Goal: Navigation & Orientation: Find specific page/section

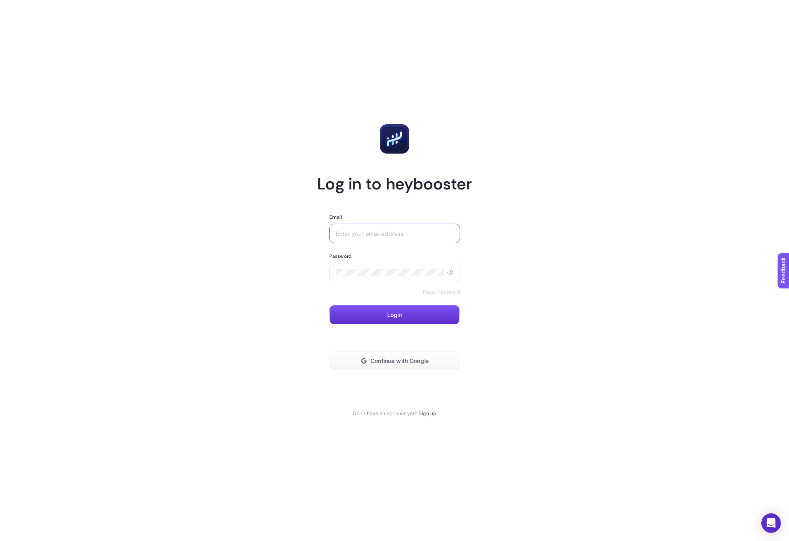
click at [435, 234] on input "Email" at bounding box center [395, 233] width 118 height 7
paste input "[EMAIL_ADDRESS][DOMAIN_NAME]"
type input "[EMAIL_ADDRESS][DOMAIN_NAME]"
click at [389, 316] on span "Login" at bounding box center [394, 315] width 15 height 7
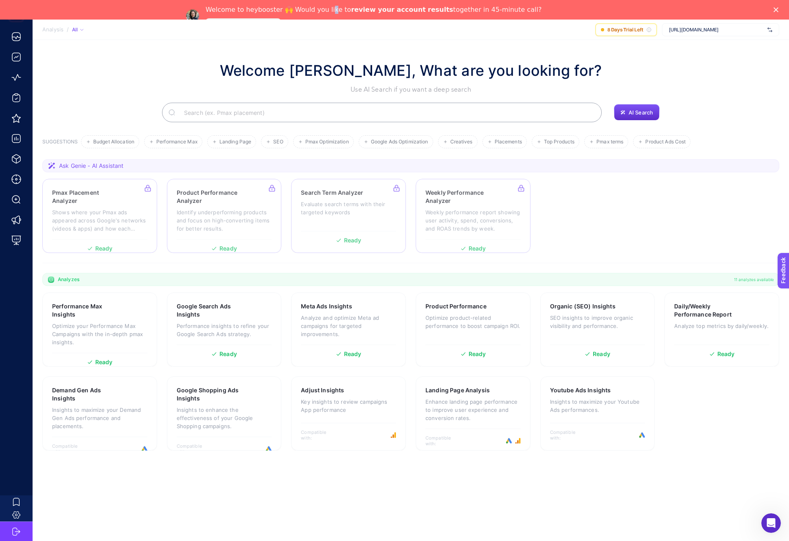
click at [330, 6] on div "Welcome to heybooster 🙌 Would you like to review your account results together …" at bounding box center [374, 10] width 336 height 8
click at [281, 18] on link "Speak with an Expert" at bounding box center [243, 23] width 75 height 10
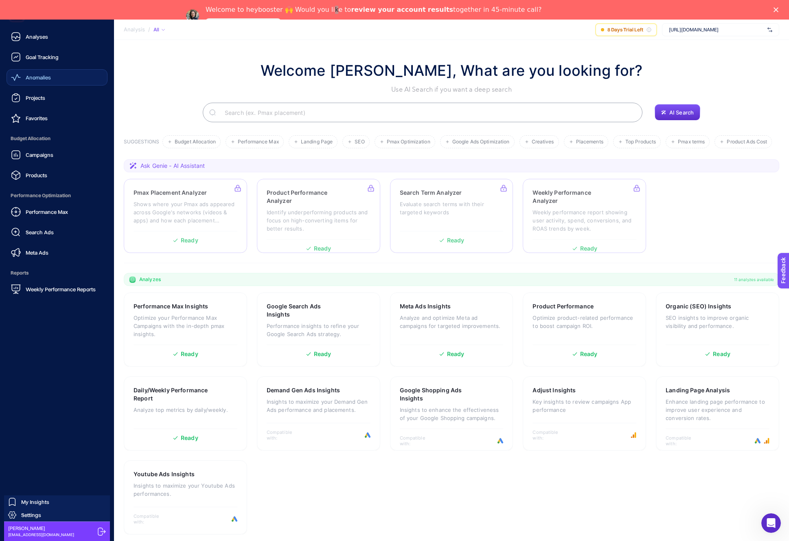
click at [30, 72] on div "Anomalies" at bounding box center [31, 77] width 40 height 10
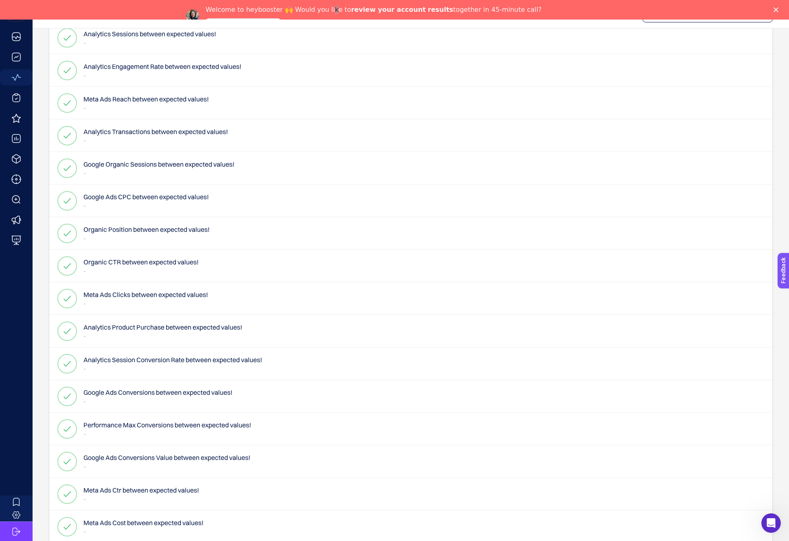
scroll to position [624, 0]
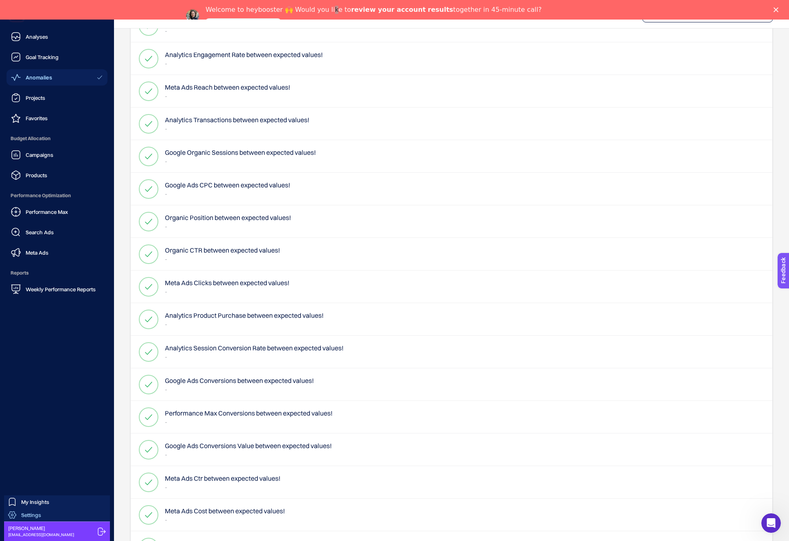
click at [32, 515] on span "Settings" at bounding box center [31, 515] width 20 height 7
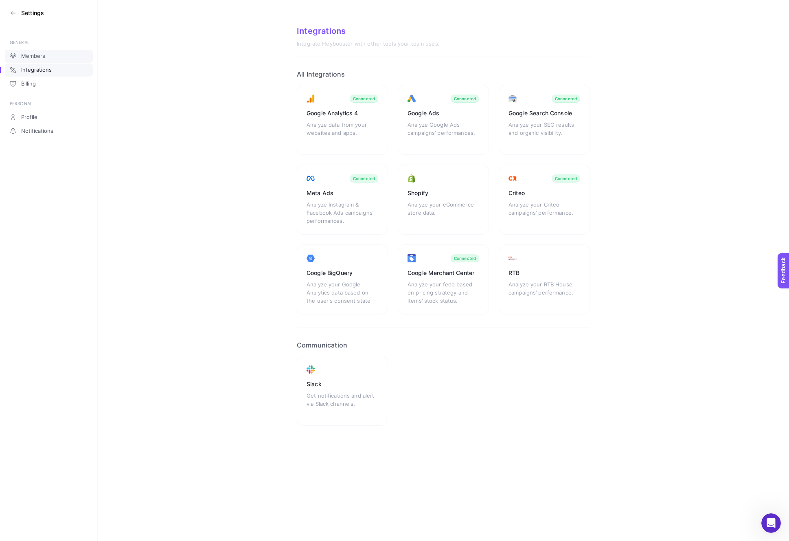
click at [37, 55] on span "Members" at bounding box center [33, 56] width 24 height 7
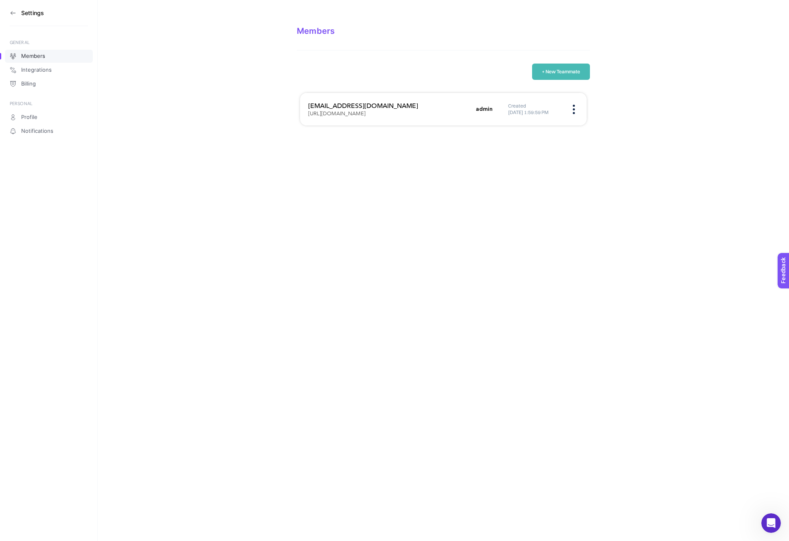
click at [13, 11] on icon at bounding box center [13, 13] width 7 height 7
